Goal: Find specific page/section: Find specific page/section

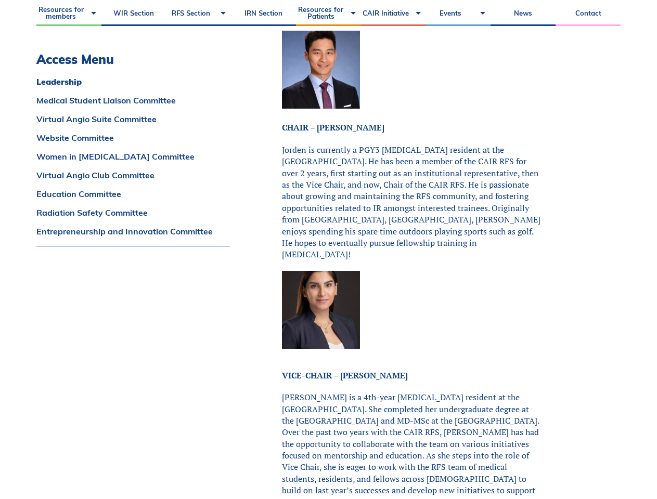
scroll to position [307, 0]
click at [328, 96] on img at bounding box center [321, 70] width 78 height 78
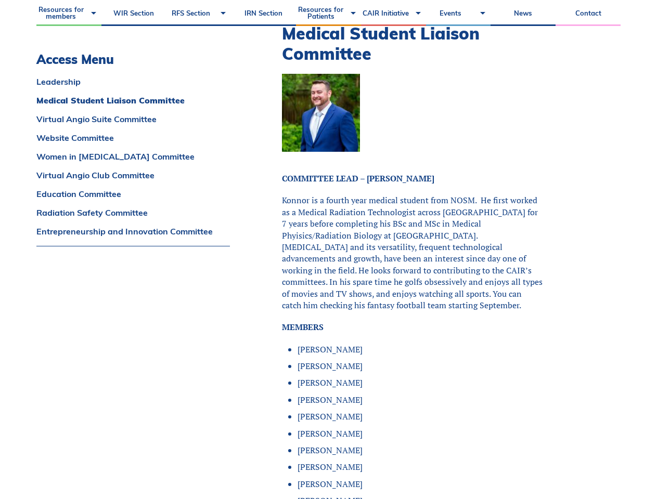
scroll to position [857, 0]
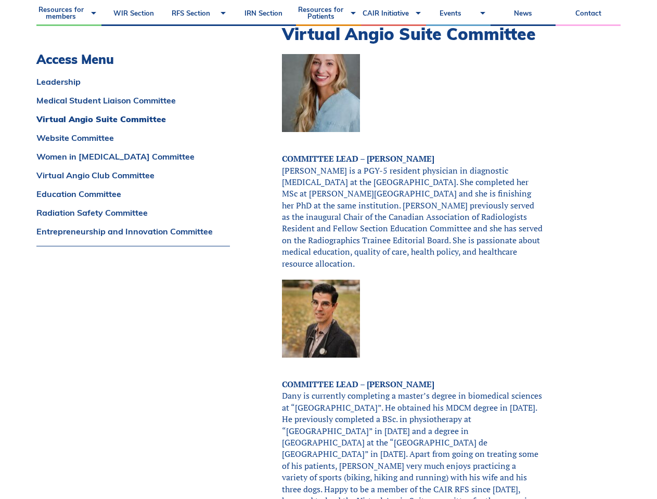
scroll to position [1797, 0]
